Goal: Task Accomplishment & Management: Manage account settings

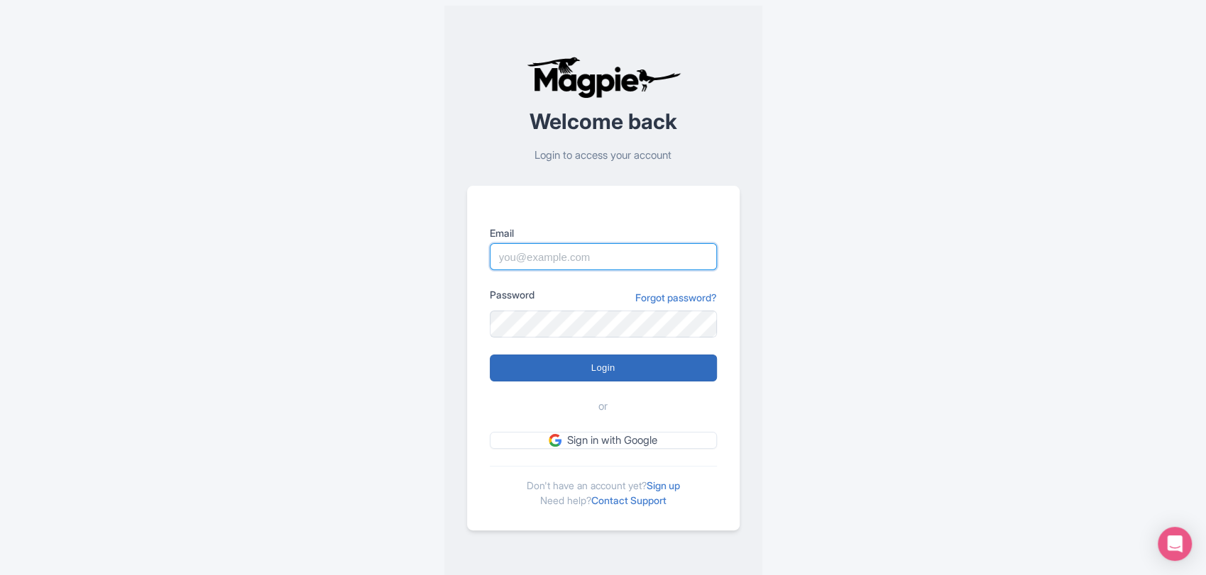
type input "sabrina@takewalks.com"
click at [635, 365] on input "Login" at bounding box center [603, 368] width 227 height 27
type input "Logging in..."
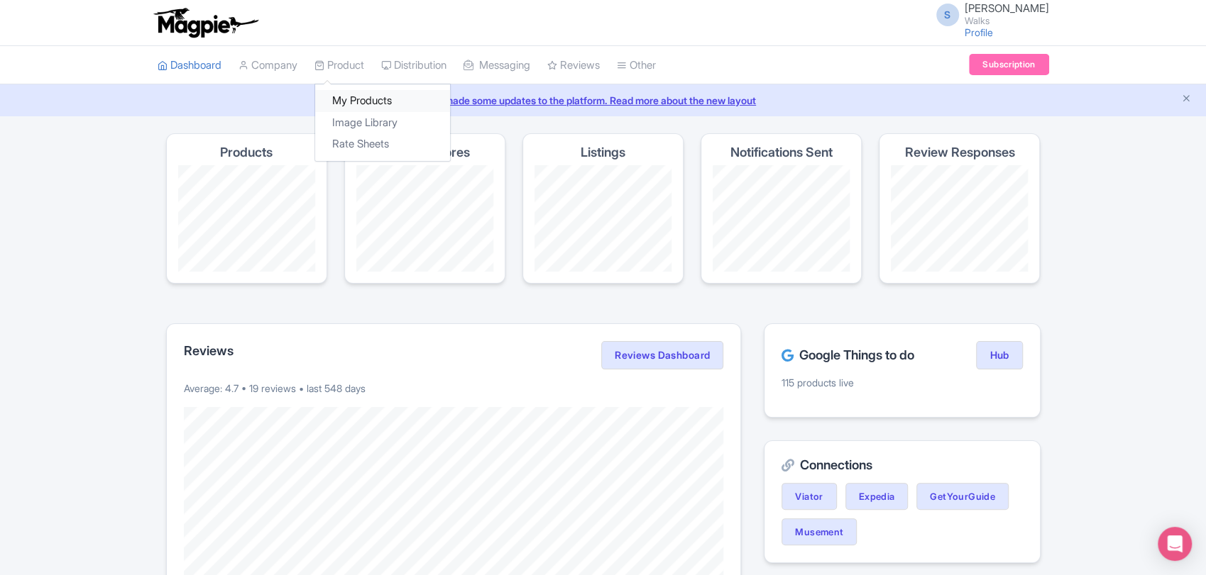
click at [362, 98] on link "My Products" at bounding box center [382, 101] width 135 height 22
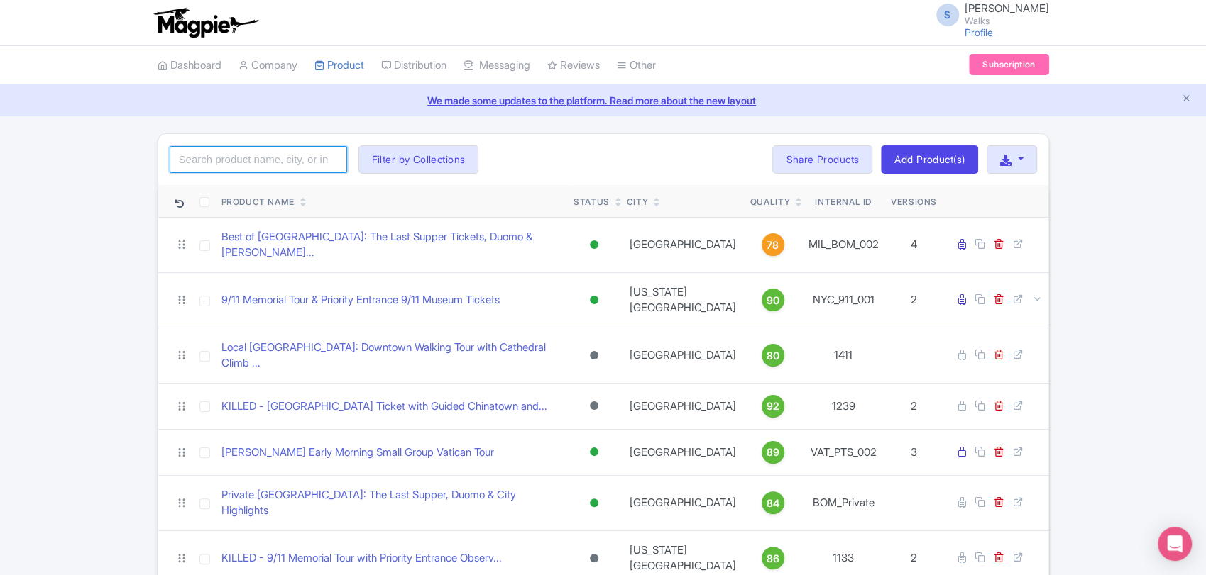
click at [306, 169] on input "search" at bounding box center [258, 159] width 177 height 27
type input "venice"
click button "Search" at bounding box center [0, 0] width 0 height 0
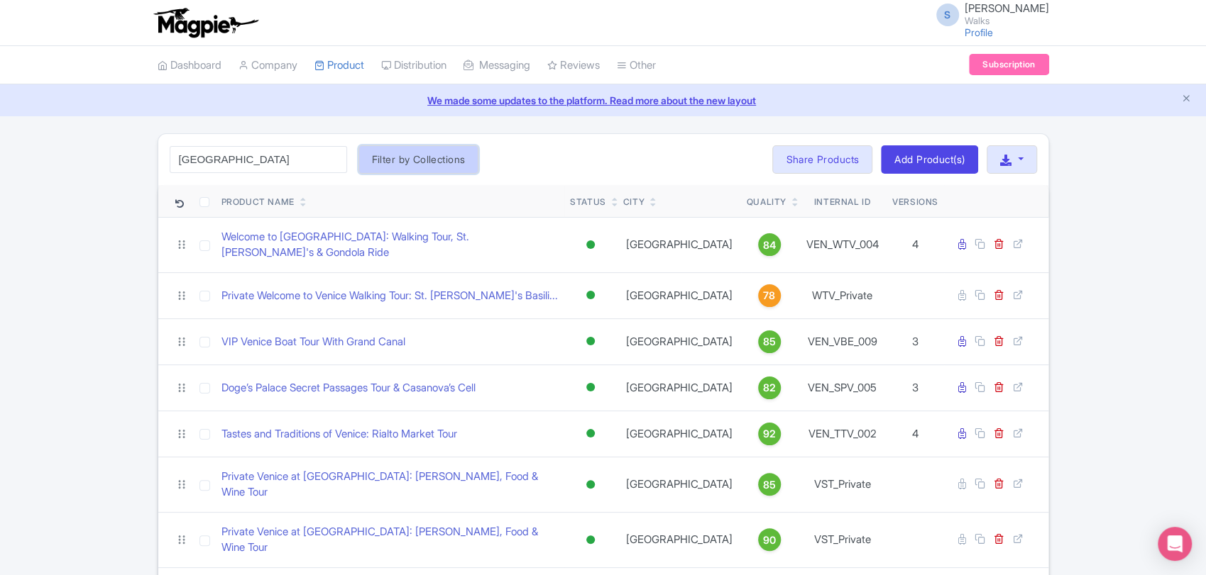
click at [393, 167] on button "Filter by Collections" at bounding box center [418, 159] width 121 height 28
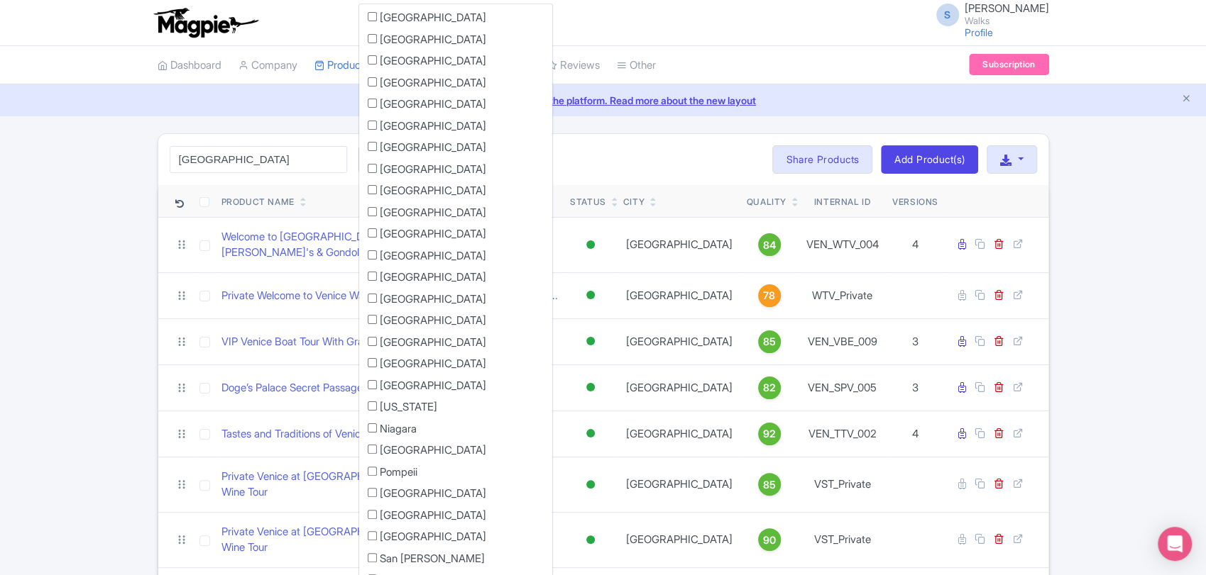
click at [534, 158] on div "venice Search Filter by Collections Amsterdam Athens Barcelona Bologna Bordeaux…" at bounding box center [603, 159] width 890 height 51
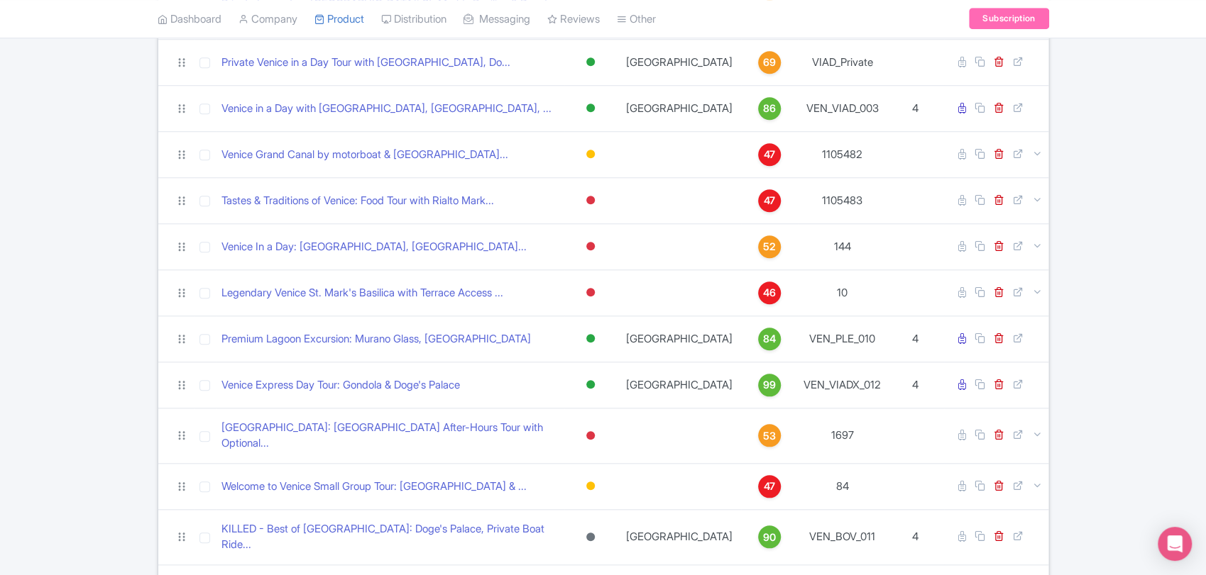
scroll to position [778, 0]
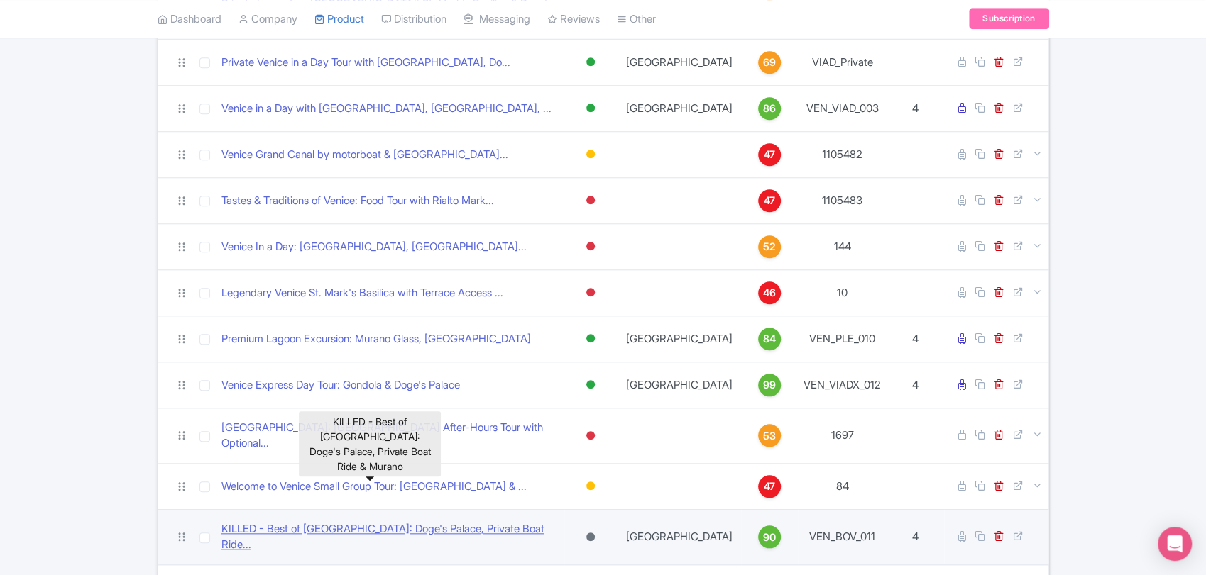
click at [388, 522] on link "KILLED - Best of Venice: Doge's Palace, Private Boat Ride..." at bounding box center [390, 538] width 338 height 32
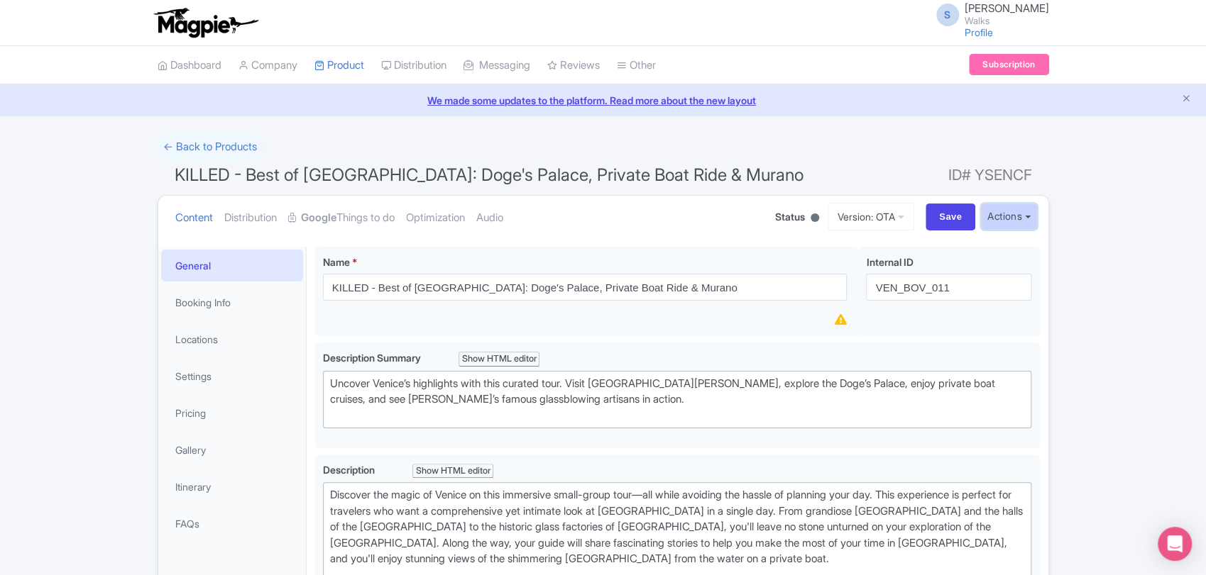
click at [999, 213] on button "Actions" at bounding box center [1009, 217] width 56 height 26
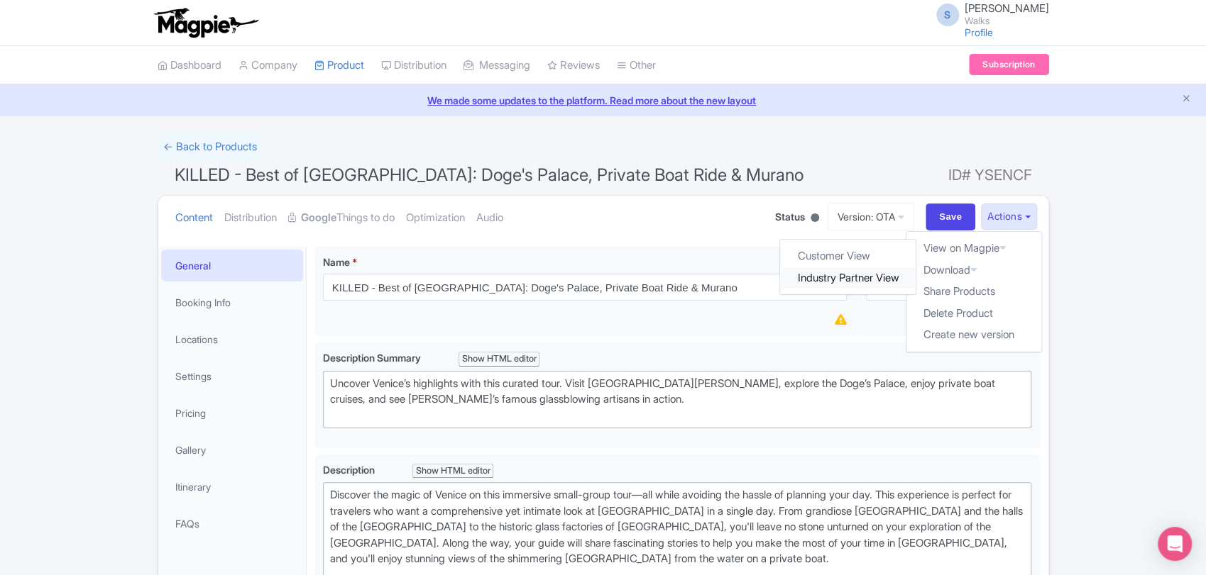
click at [854, 277] on link "Industry Partner View" at bounding box center [848, 279] width 136 height 22
